Goal: Task Accomplishment & Management: Use online tool/utility

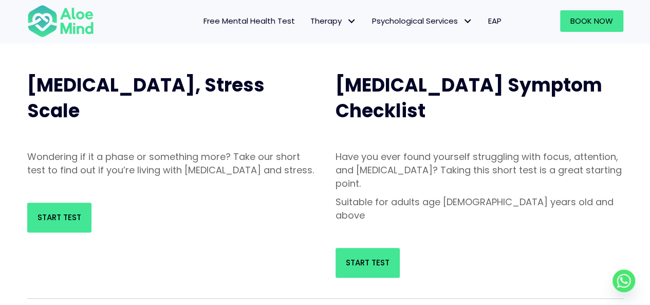
scroll to position [103, 0]
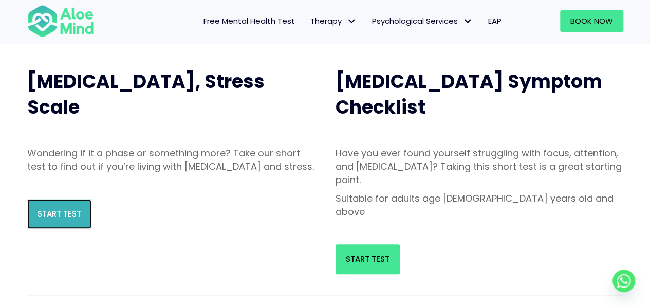
click at [45, 221] on link "Start Test" at bounding box center [59, 214] width 64 height 30
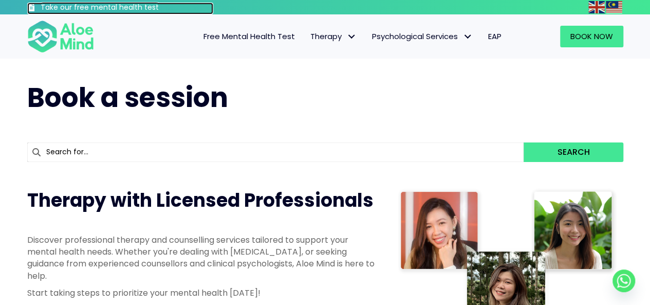
click at [121, 7] on h3 "Take our free mental health test" at bounding box center [127, 8] width 173 height 10
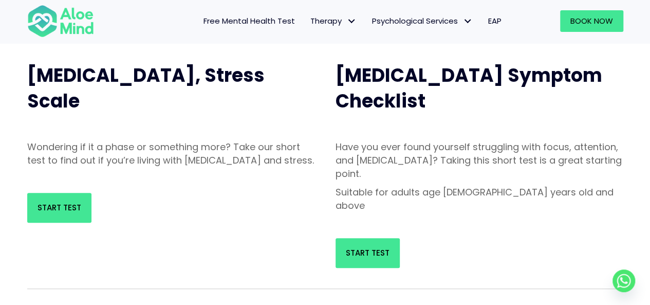
scroll to position [51, 0]
